Goal: Information Seeking & Learning: Learn about a topic

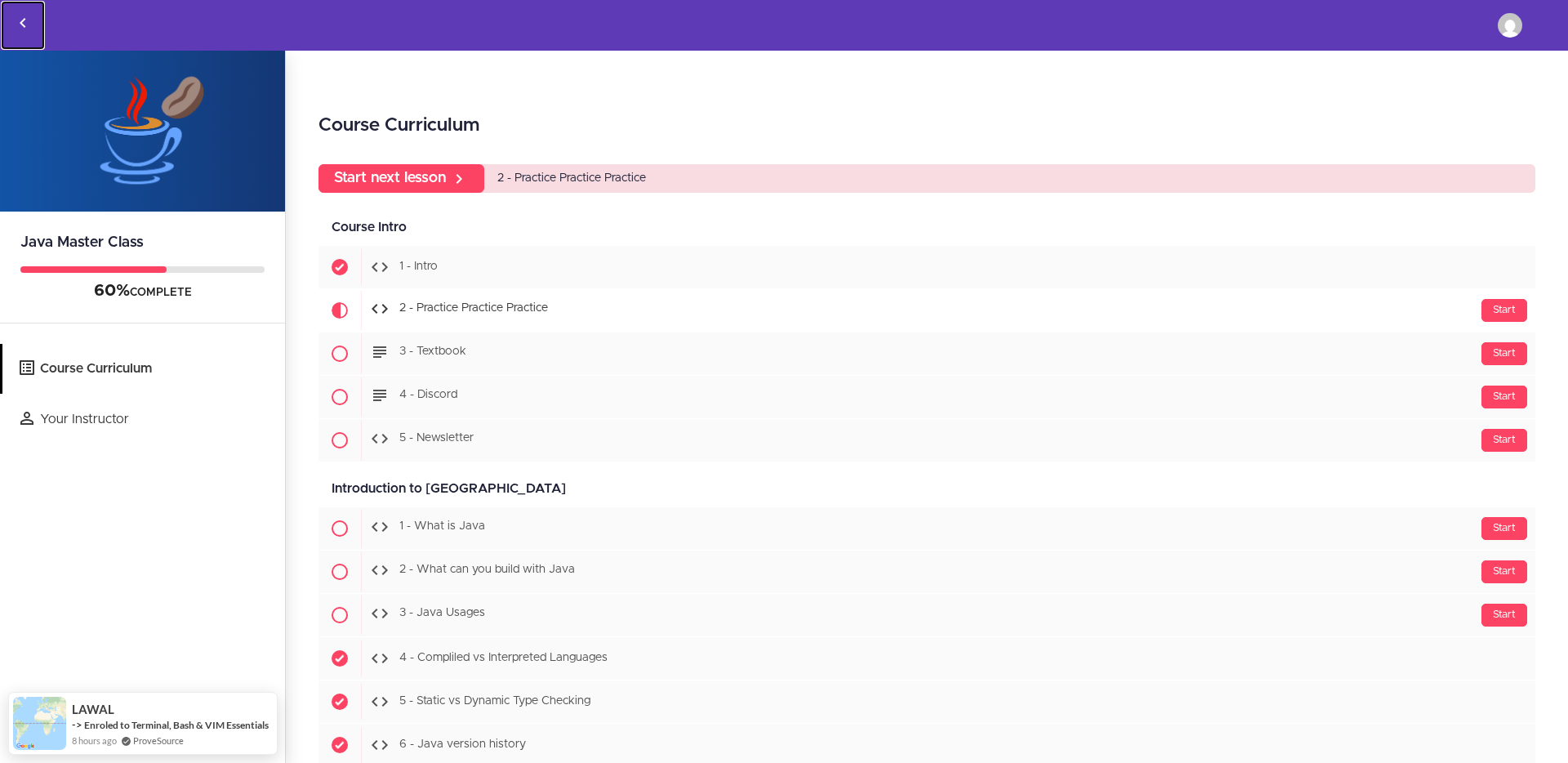
click at [25, 23] on icon "Back to courses" at bounding box center [23, 23] width 20 height 20
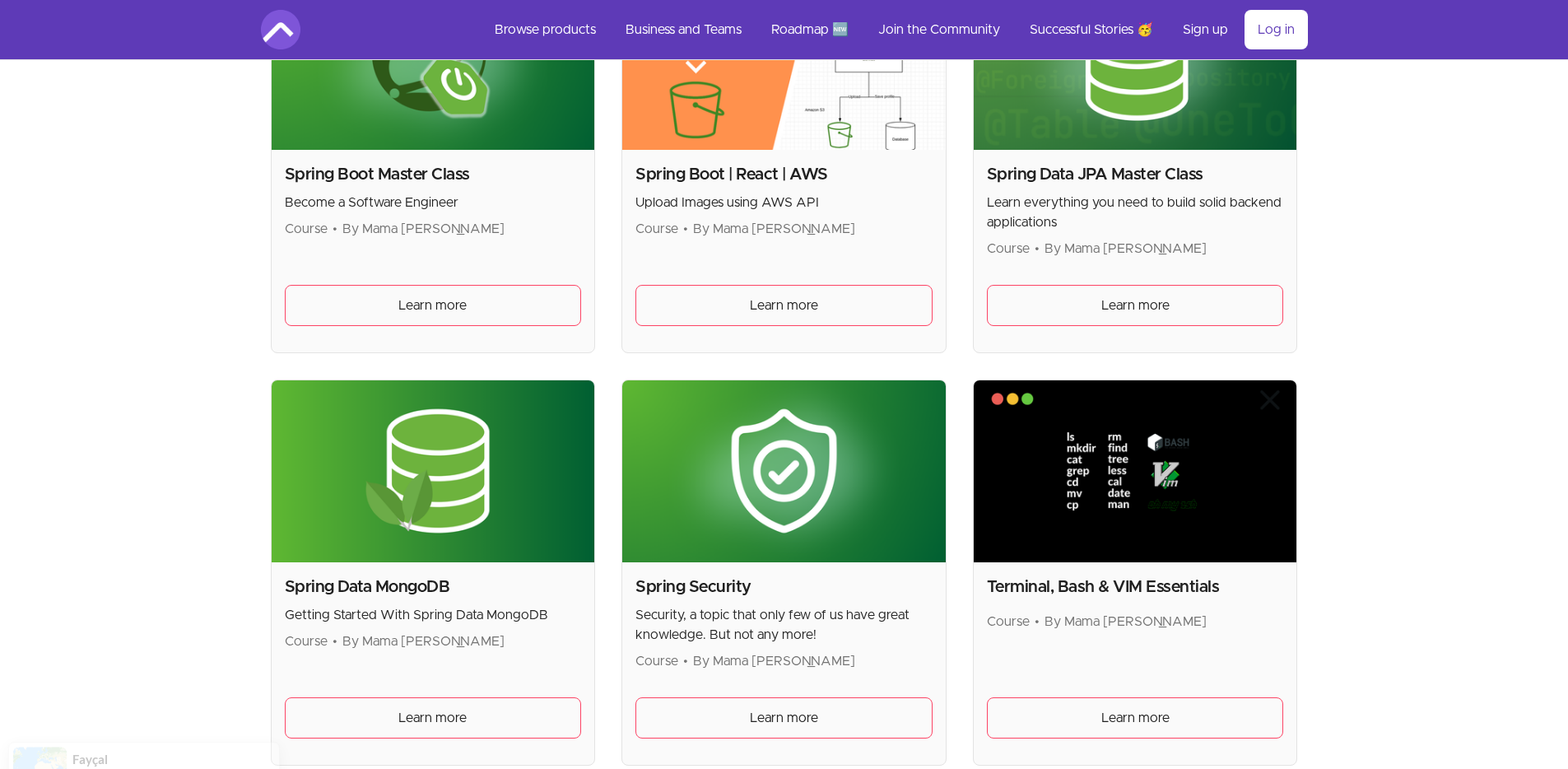
scroll to position [4044, 0]
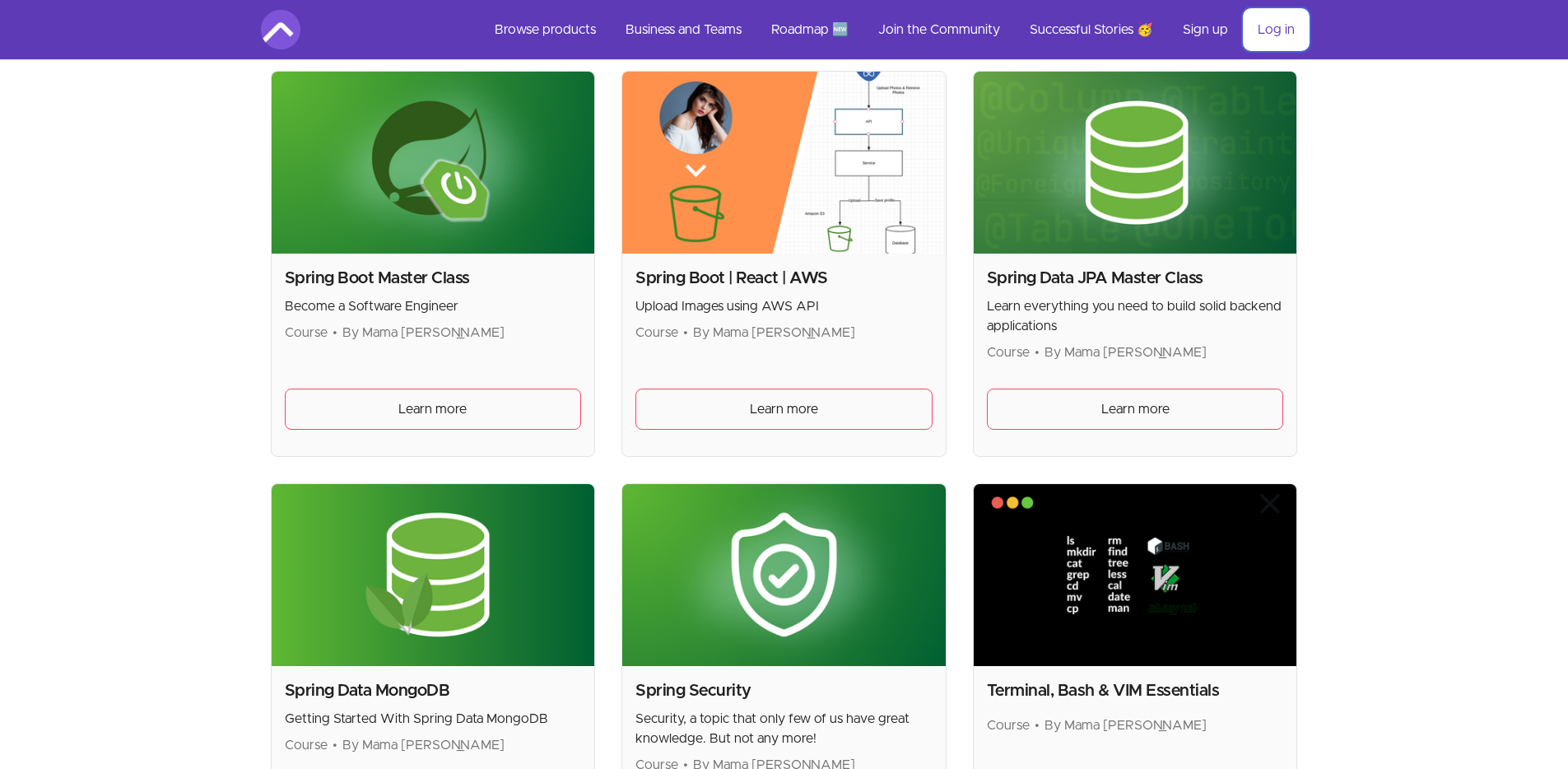
click at [1279, 29] on link "Log in" at bounding box center [1276, 29] width 63 height 39
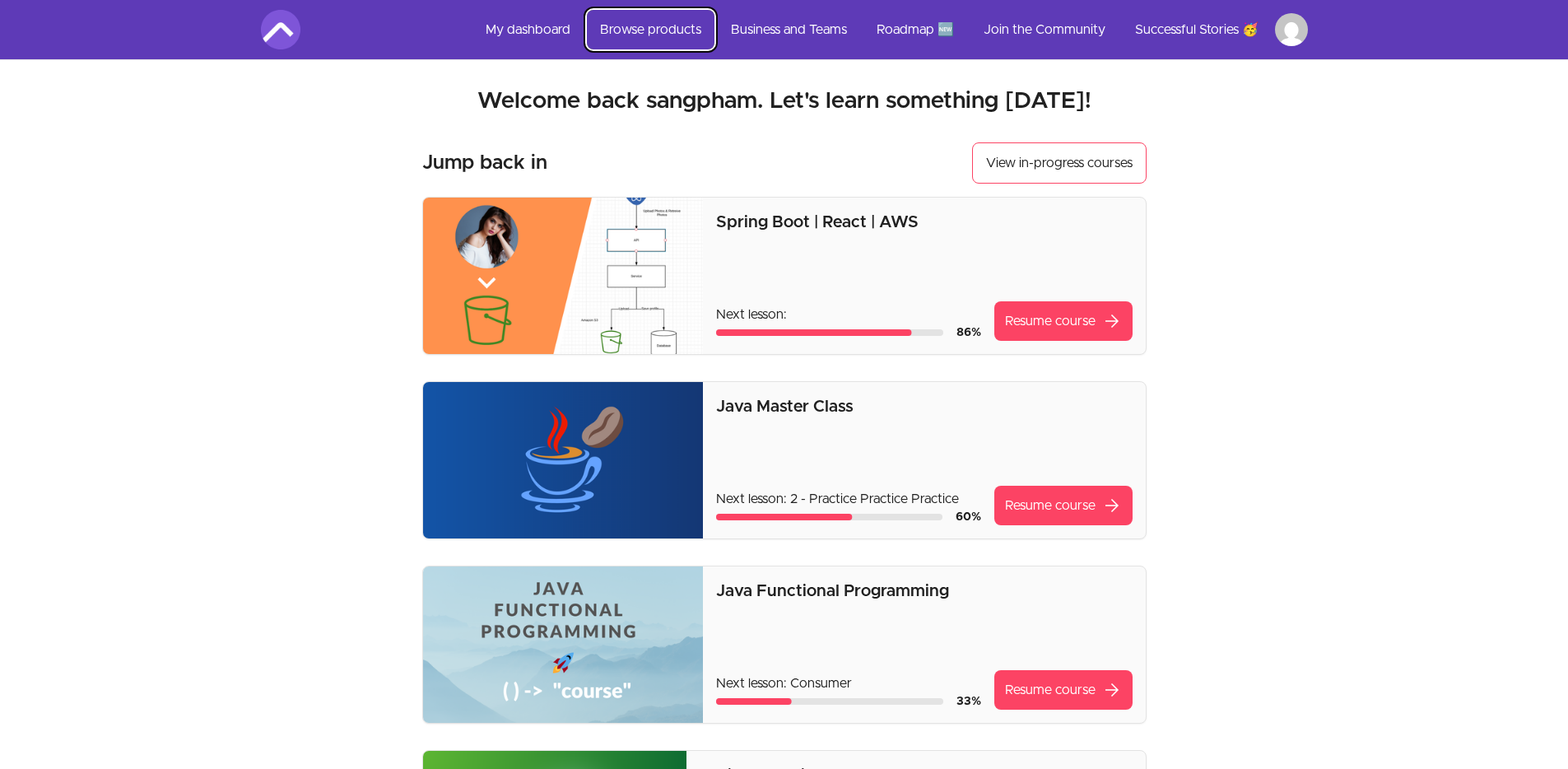
click at [680, 39] on link "Browse products" at bounding box center [651, 29] width 128 height 39
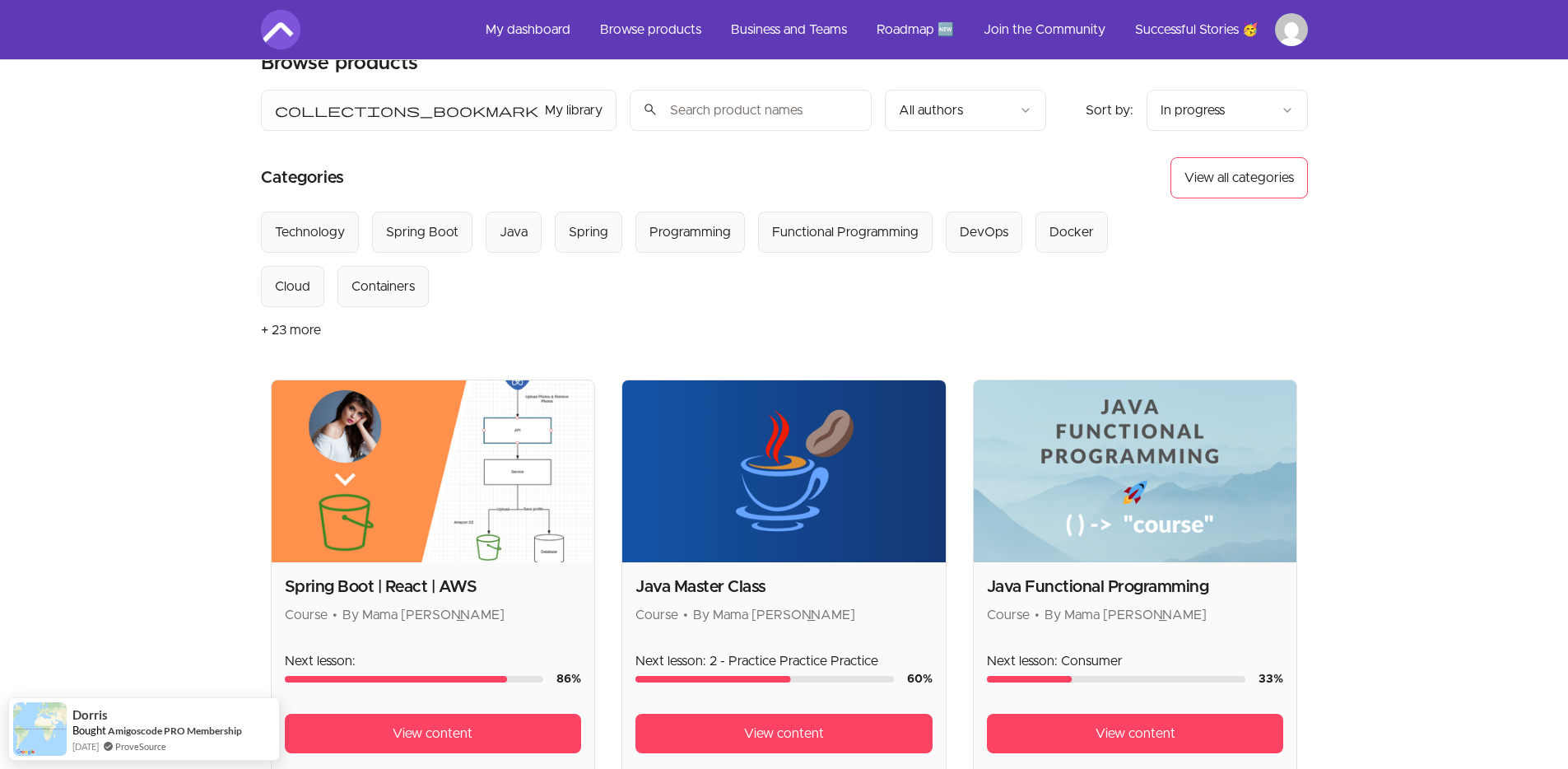
scroll to position [210, 0]
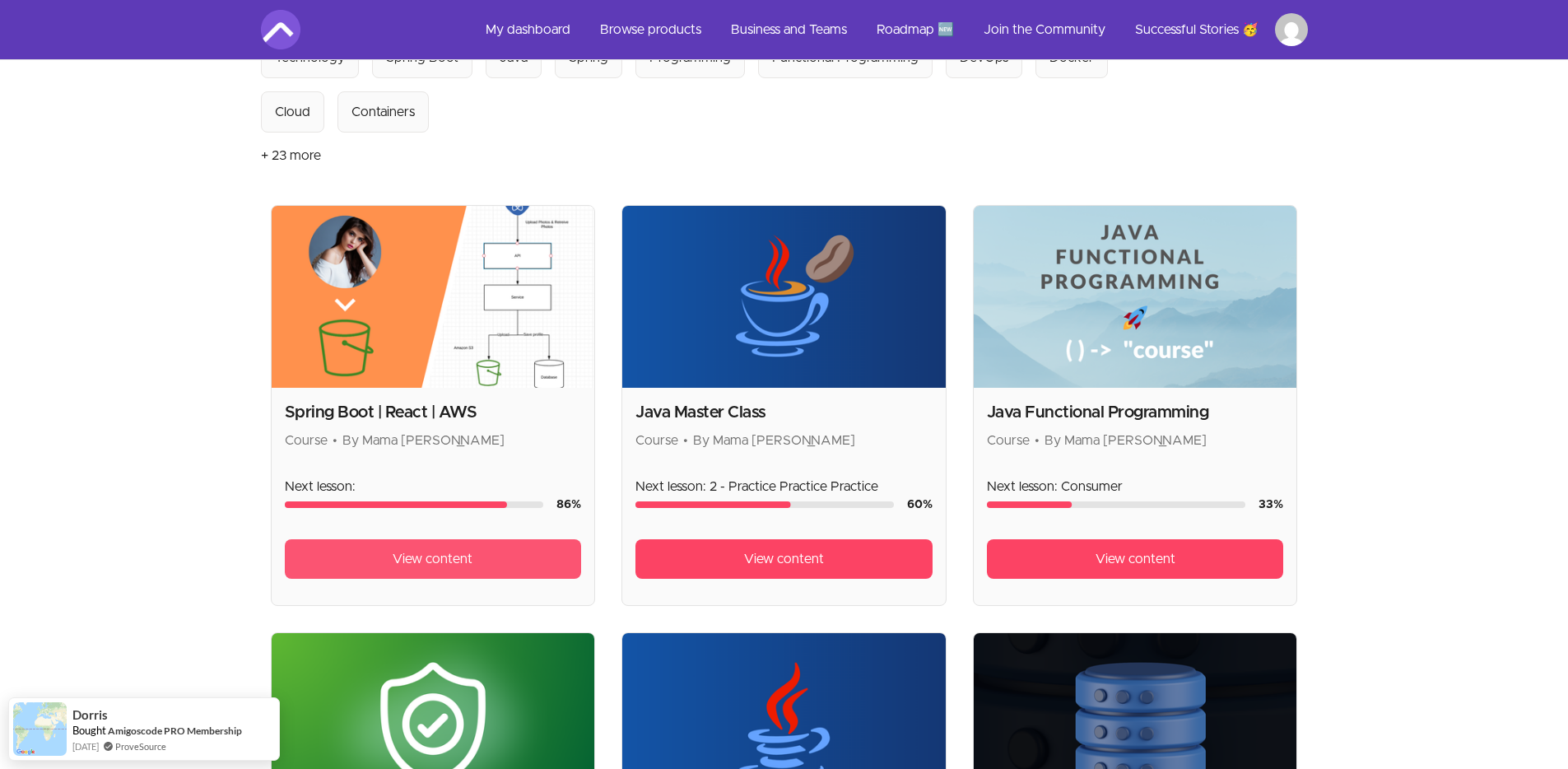
click at [467, 553] on span "View content" at bounding box center [432, 559] width 80 height 20
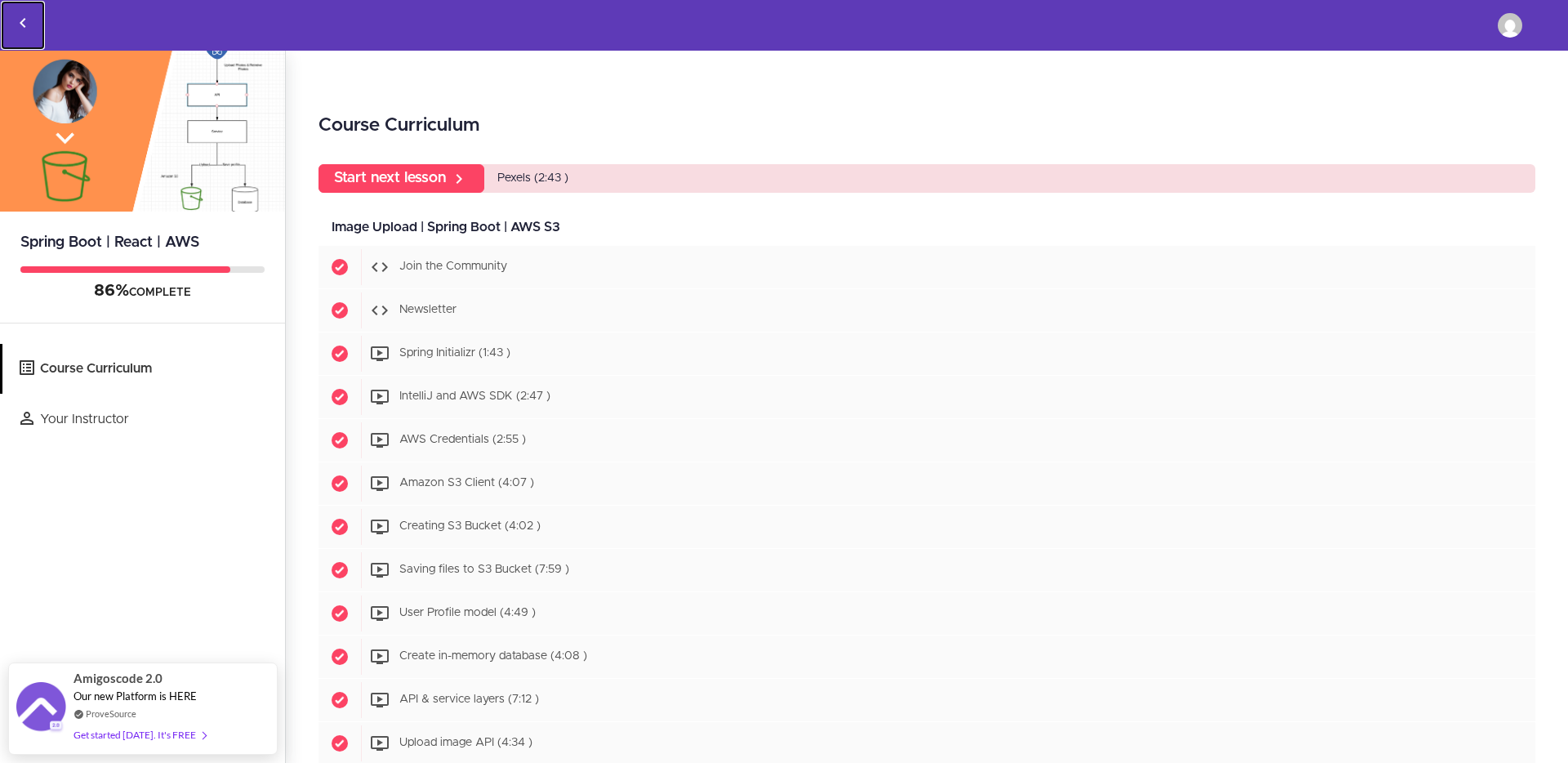
click at [22, 20] on use "Back to courses" at bounding box center [23, 23] width 6 height 10
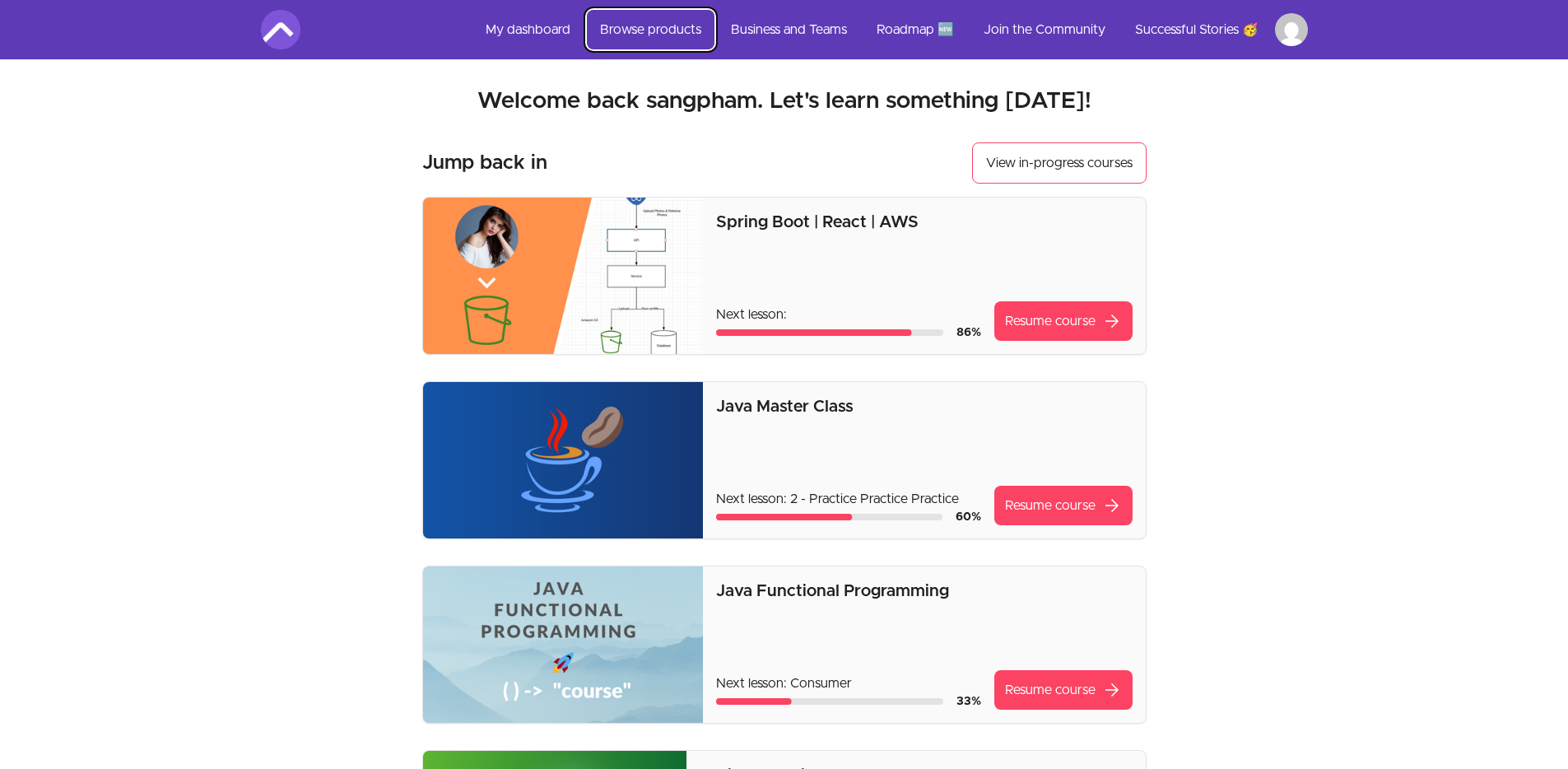
click at [667, 34] on link "Browse products" at bounding box center [651, 29] width 128 height 39
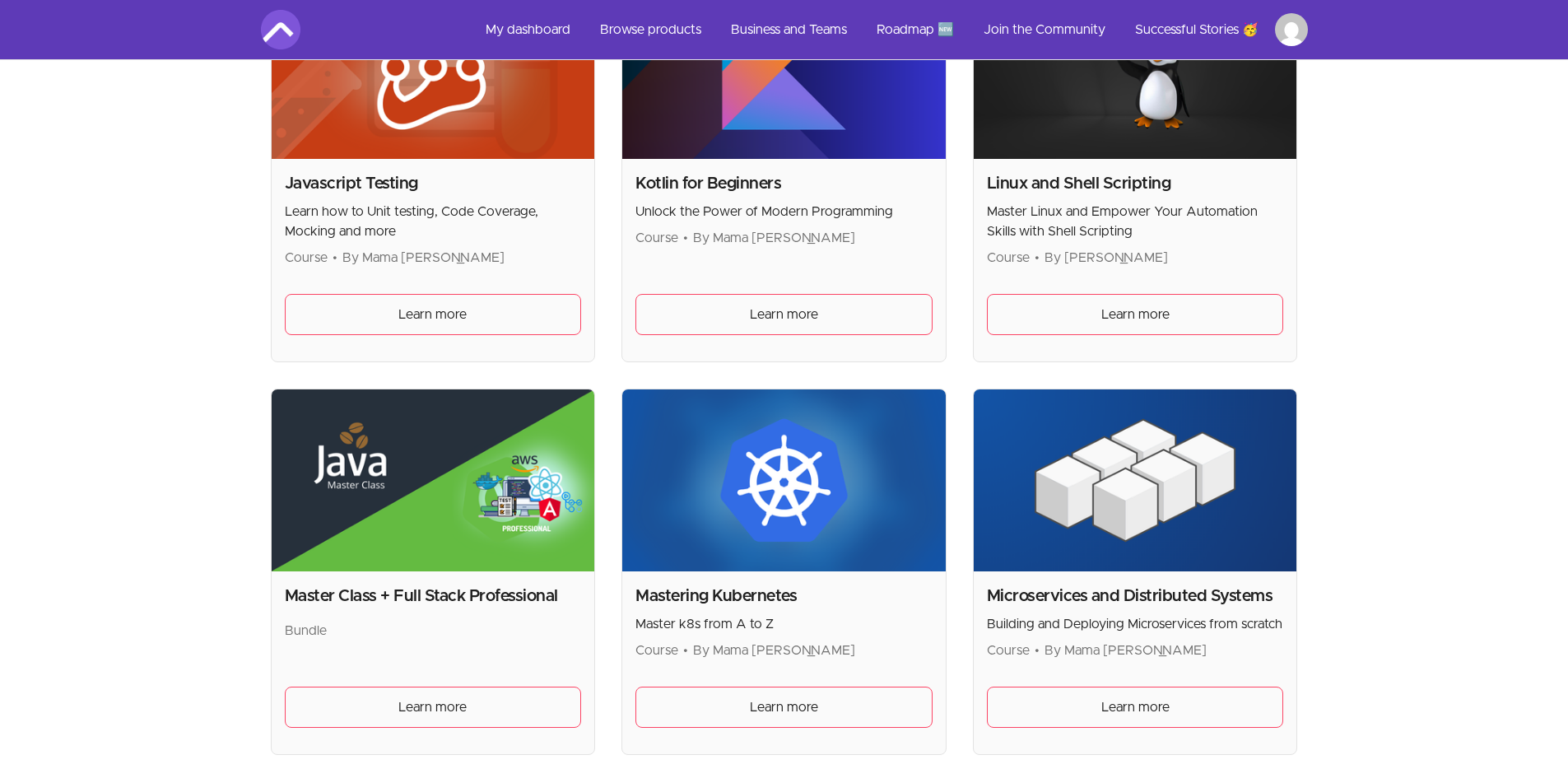
scroll to position [2942, 0]
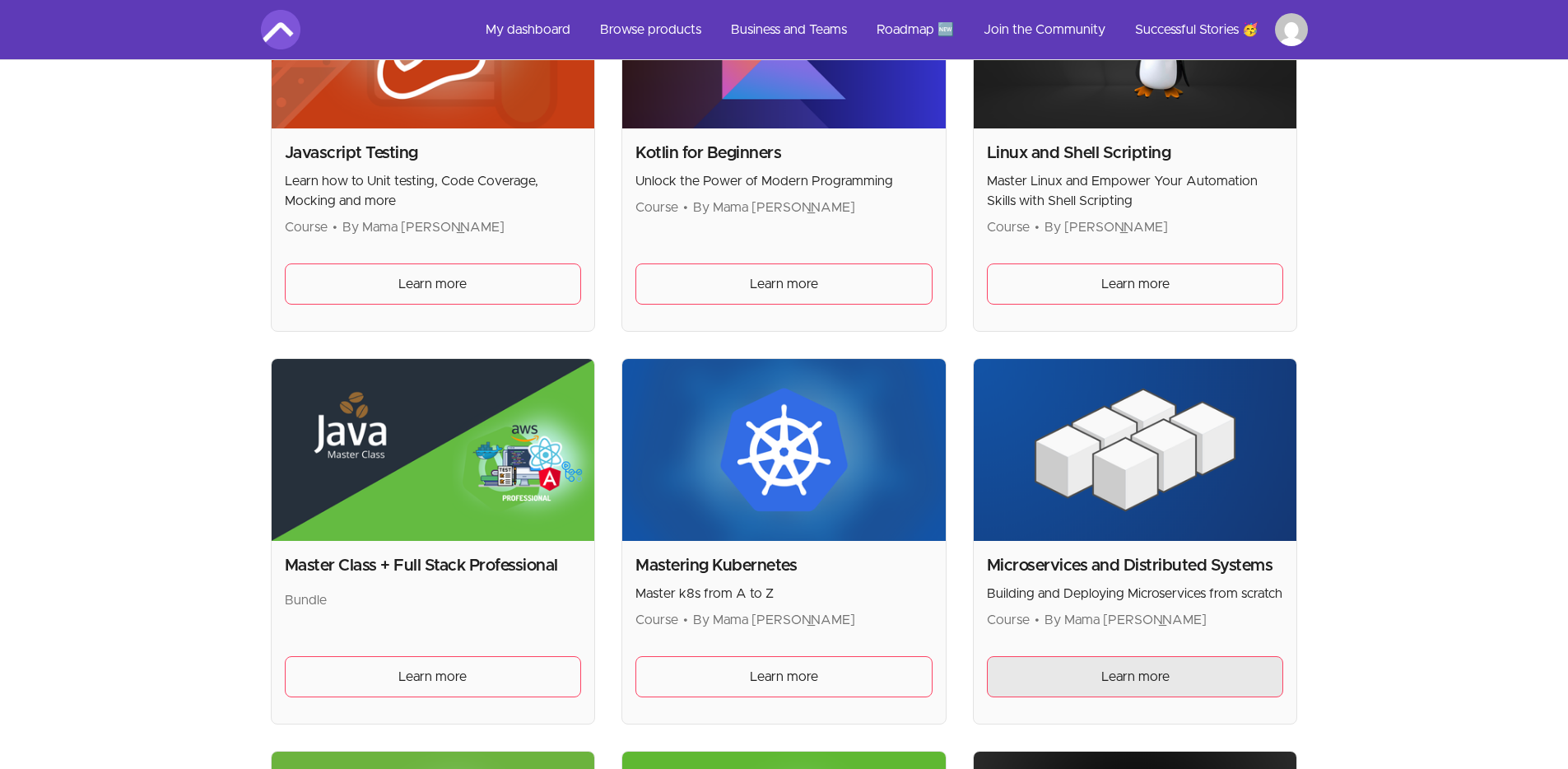
click at [1106, 675] on span "Learn more" at bounding box center [1136, 677] width 68 height 20
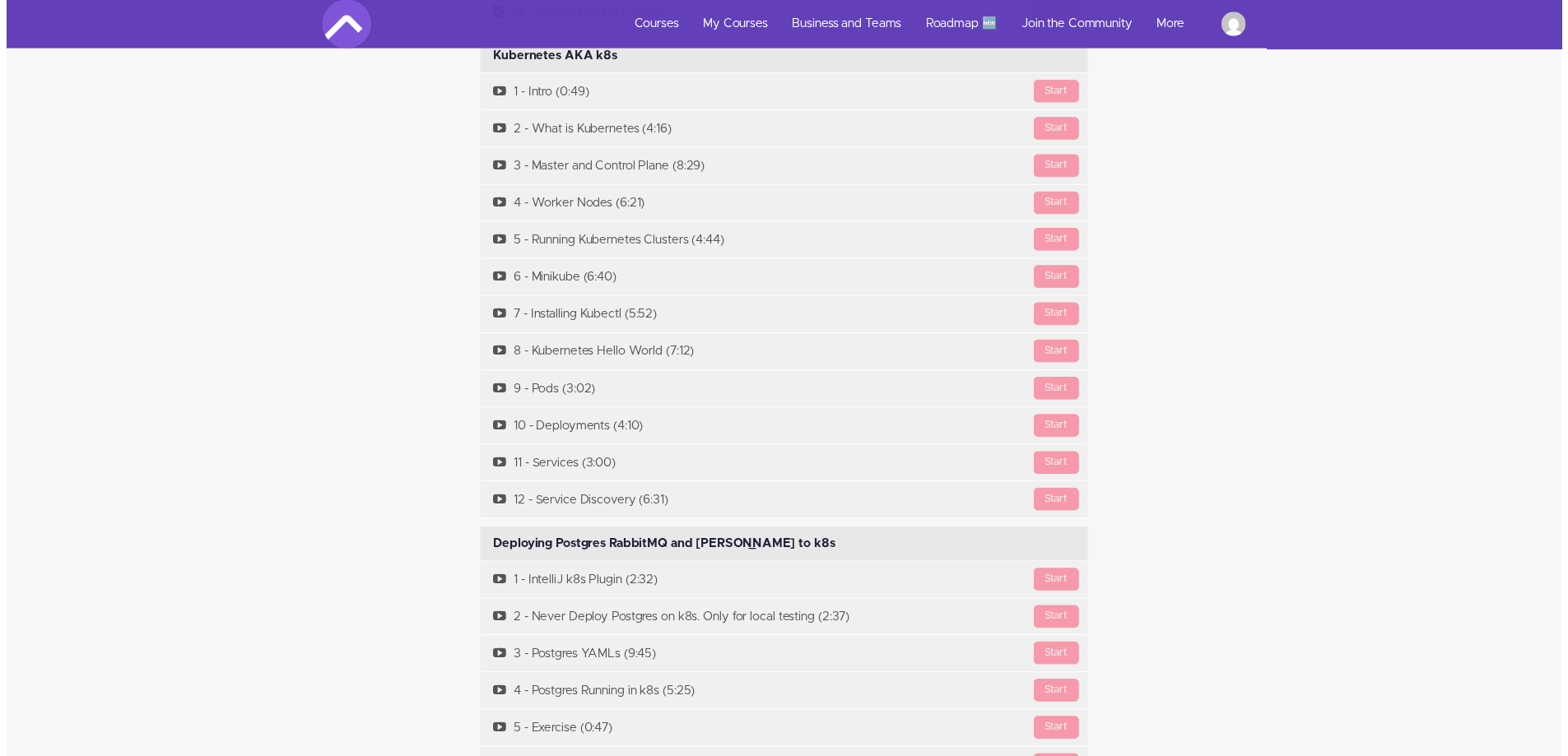
scroll to position [9128, 0]
